Goal: Task Accomplishment & Management: Complete application form

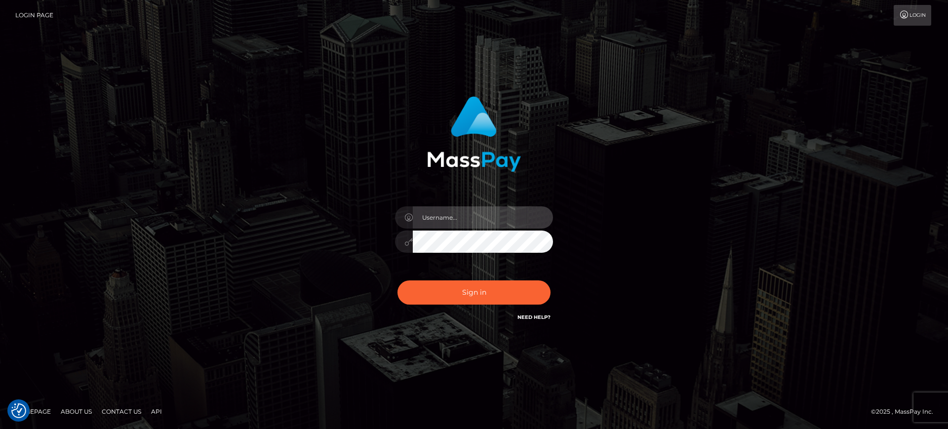
click at [445, 219] on input "text" at bounding box center [483, 217] width 140 height 22
type input "gunjan.k"
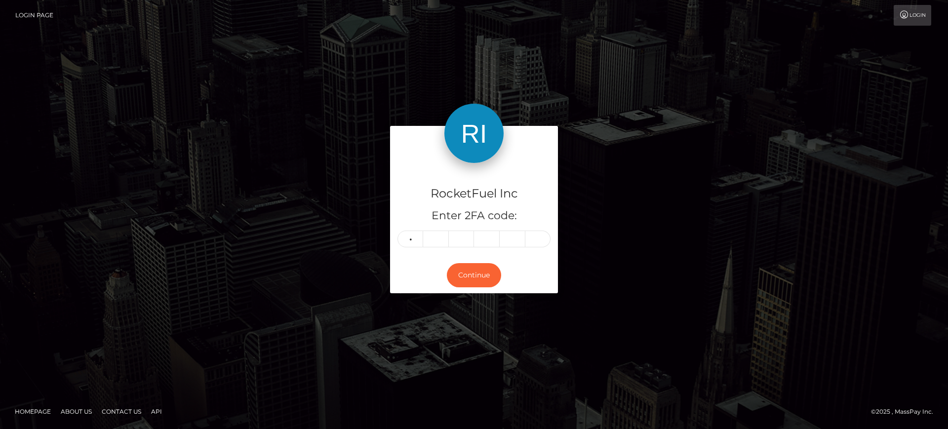
type input "5"
type input "3"
type input "6"
type input "1"
type input "2"
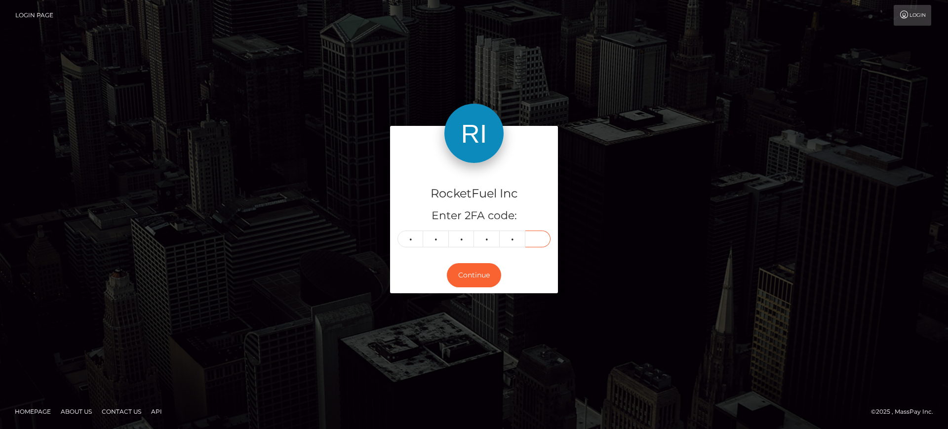
type input "3"
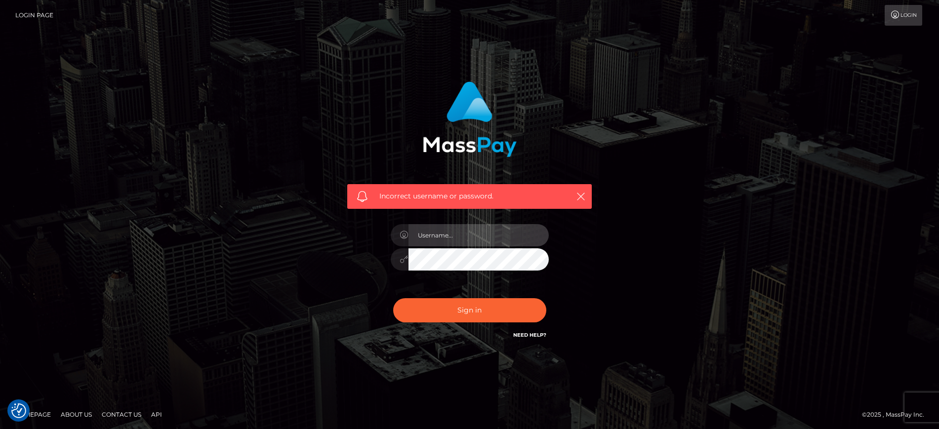
click at [448, 235] on input "text" at bounding box center [478, 235] width 140 height 22
type input "gunjan.k"
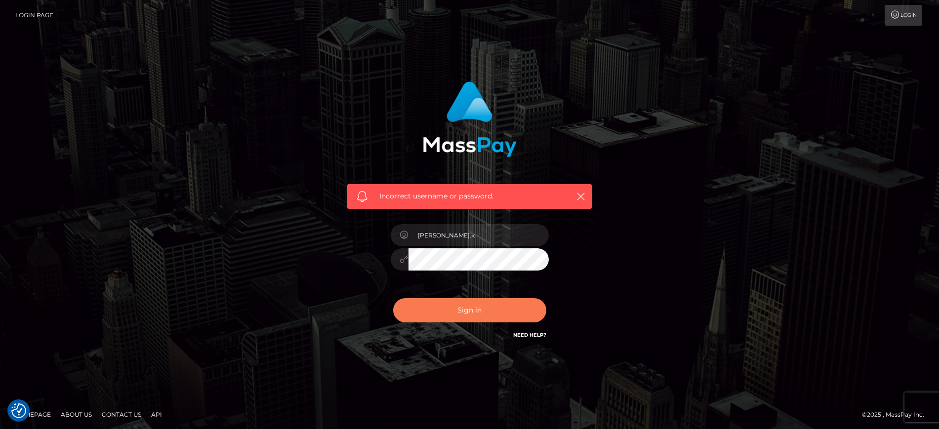
click at [454, 308] on button "Sign in" at bounding box center [469, 310] width 153 height 24
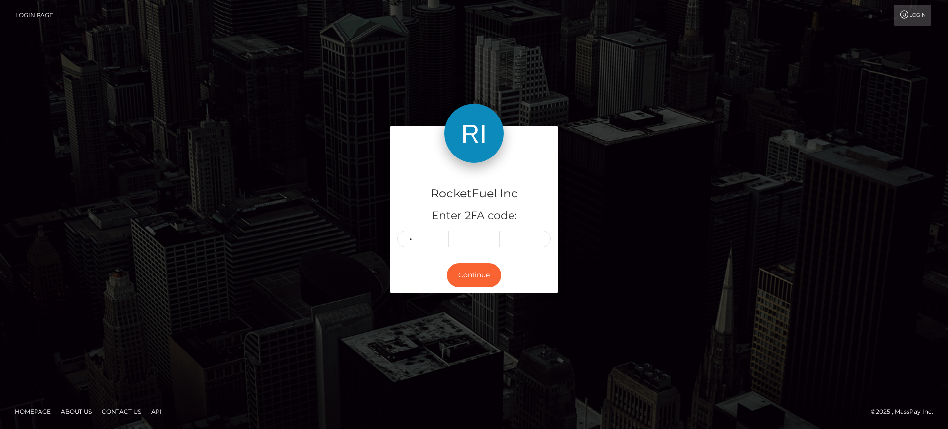
type input "5"
type input "3"
type input "6"
type input "1"
type input "2"
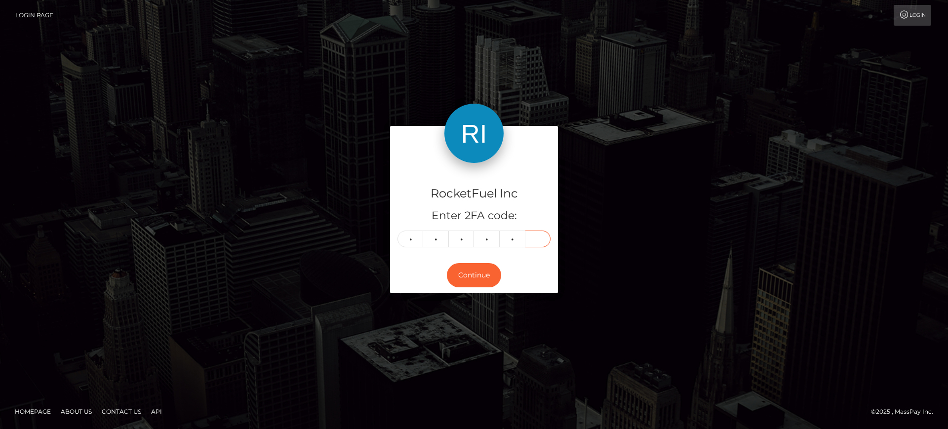
type input "3"
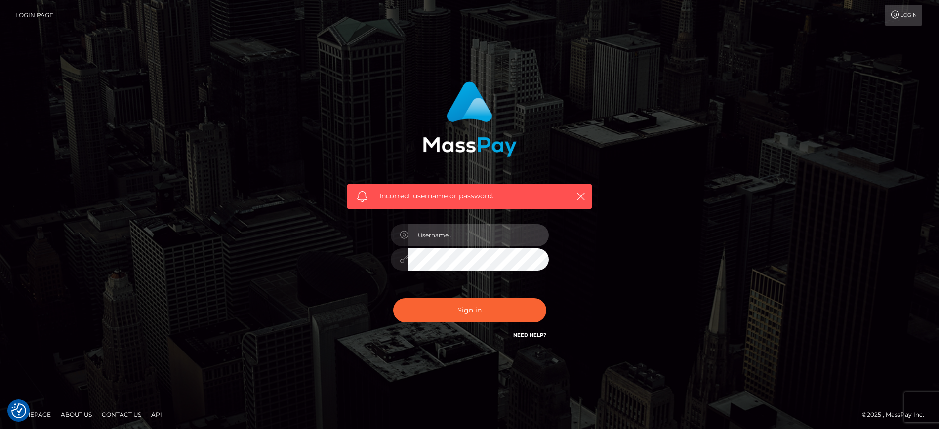
click at [444, 234] on input "text" at bounding box center [478, 235] width 140 height 22
type input "[PERSON_NAME].k"
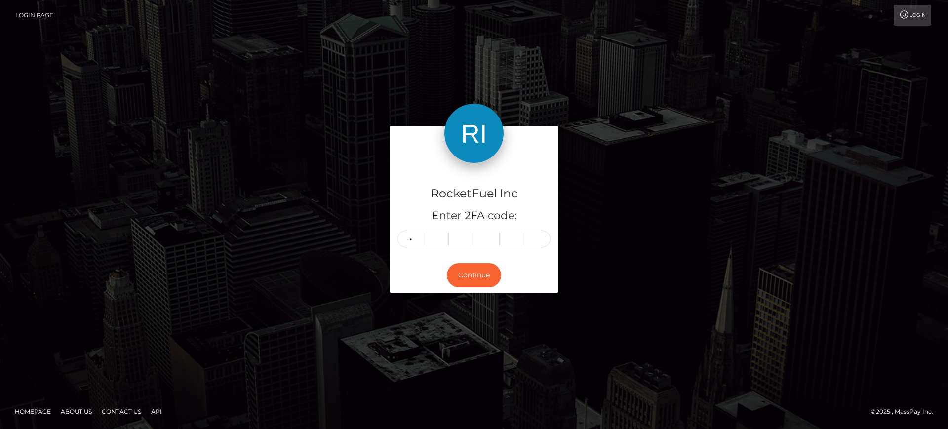
type input "9"
type input "0"
type input "6"
type input "3"
type input "7"
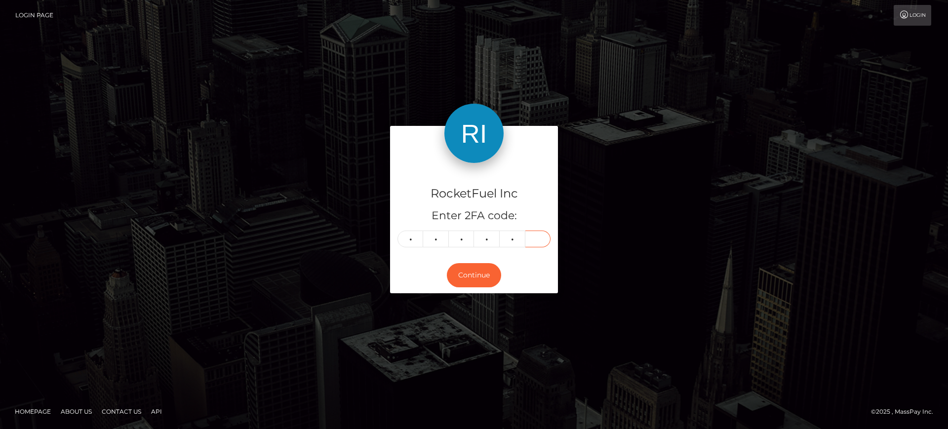
type input "9"
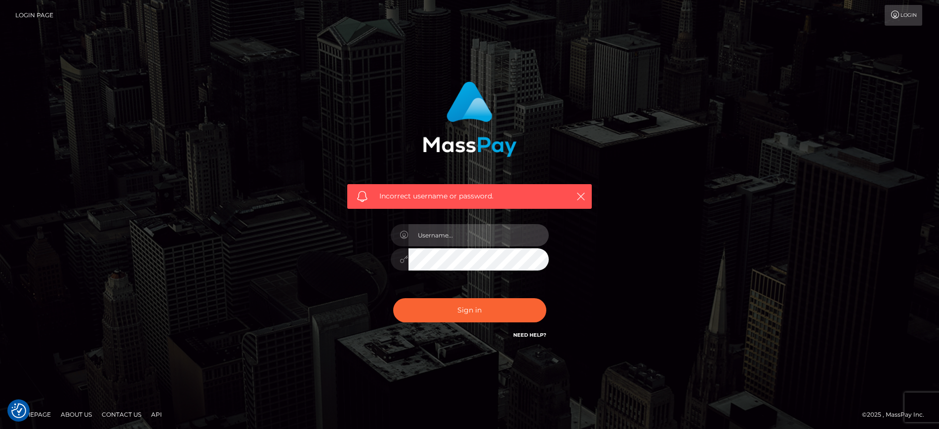
click at [430, 237] on input "text" at bounding box center [478, 235] width 140 height 22
paste input "[PERSON_NAME].k"
type input "gunjan.k"
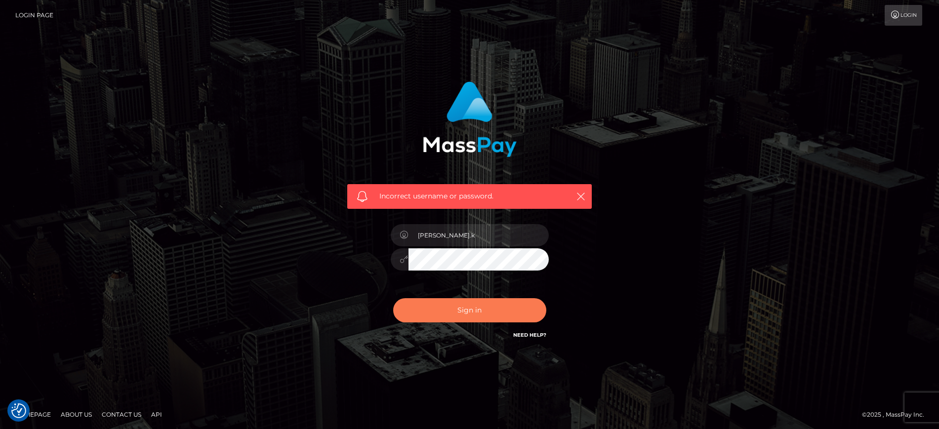
click at [455, 310] on button "Sign in" at bounding box center [469, 310] width 153 height 24
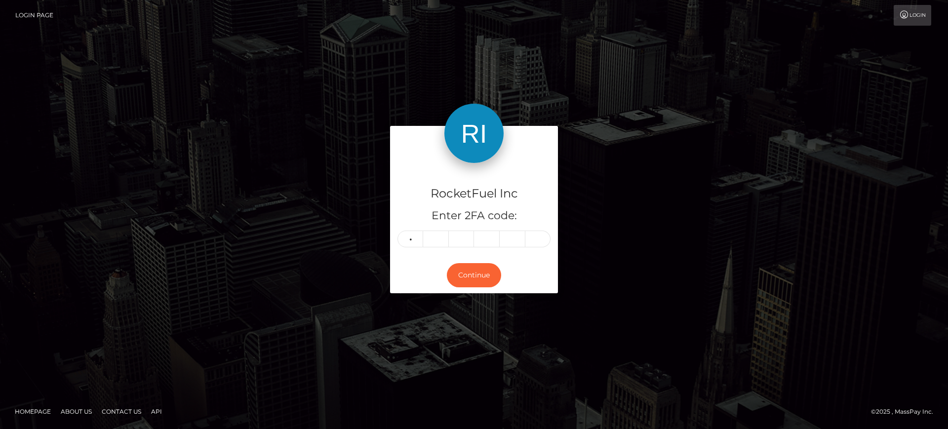
type input "0"
type input "8"
type input "5"
type input "3"
type input "8"
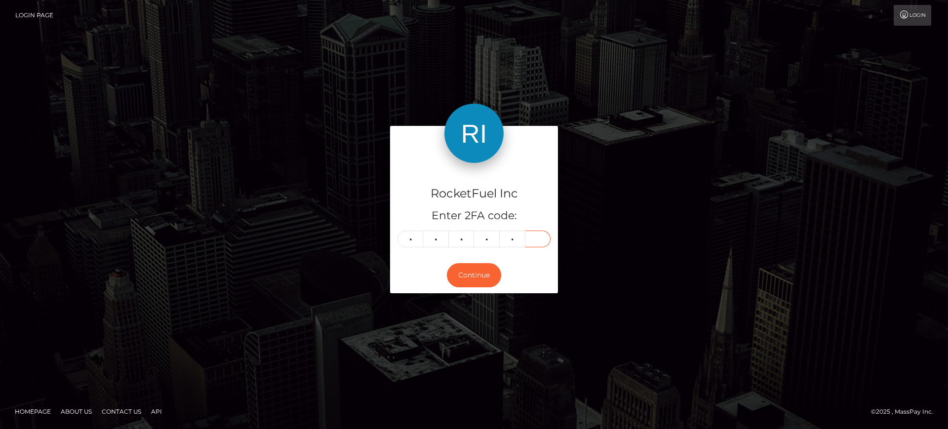
type input "5"
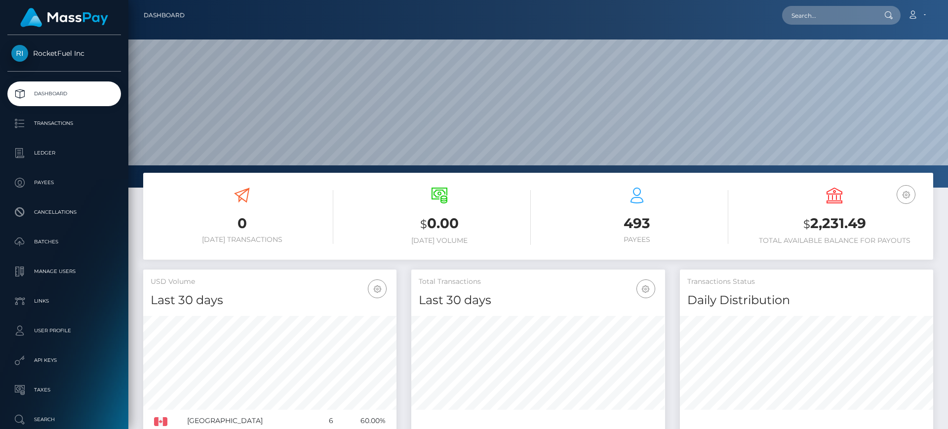
scroll to position [175, 254]
